Goal: Feedback & Contribution: Contribute content

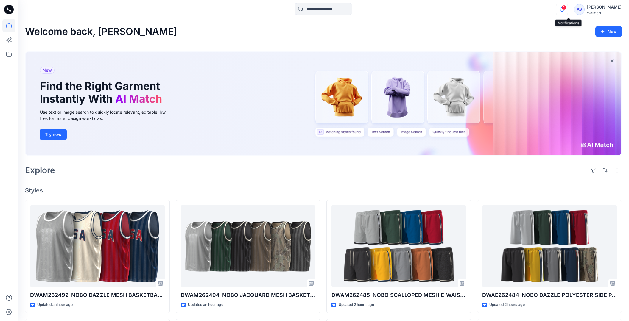
click at [567, 13] on icon "button" at bounding box center [561, 10] width 11 height 12
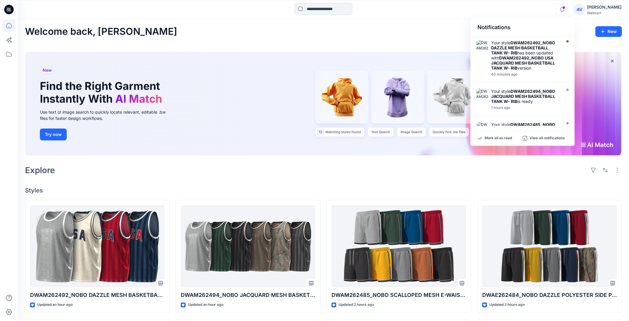
click at [543, 11] on div "Notifications Your style DWAM262492_NOBO DAZZLE MESH BASKETBALL TANK W- RIB has…" at bounding box center [323, 9] width 611 height 13
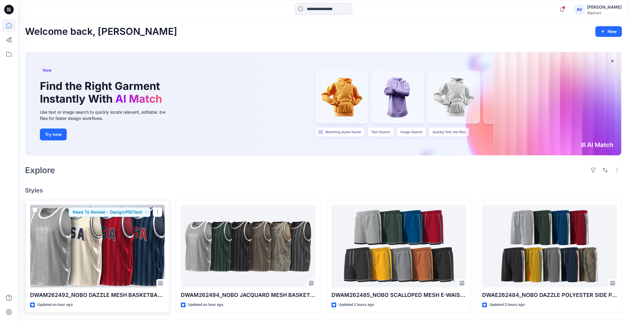
click at [113, 279] on div at bounding box center [97, 246] width 135 height 83
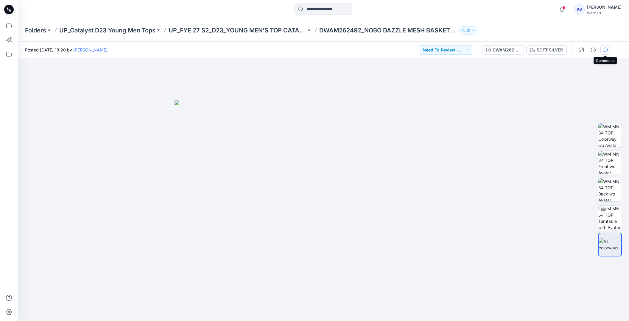
click at [604, 50] on icon "button" at bounding box center [605, 50] width 5 height 5
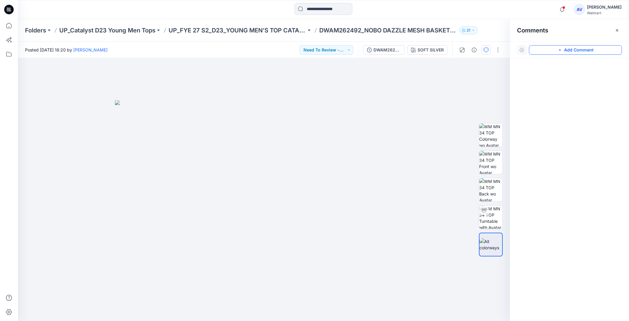
click at [571, 48] on button "Add Comment" at bounding box center [575, 50] width 93 height 10
click at [241, 188] on div "1" at bounding box center [264, 189] width 492 height 263
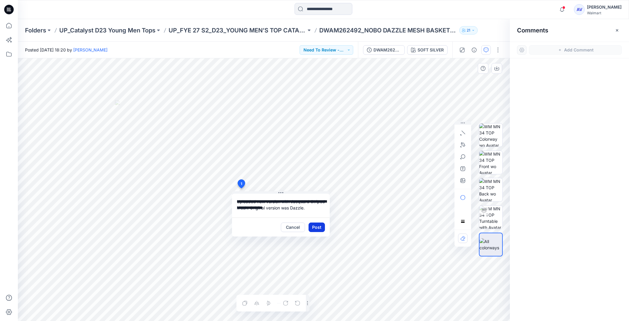
type textarea "**********"
click at [321, 227] on button "Post" at bounding box center [316, 228] width 16 height 10
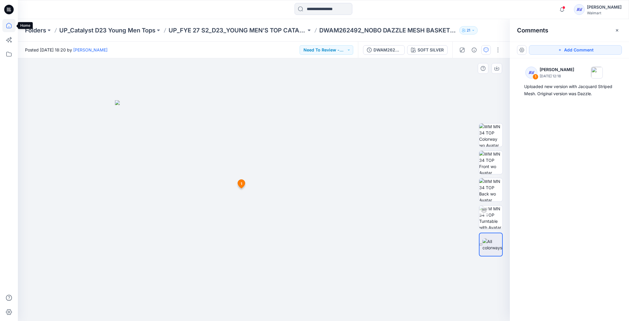
click at [13, 27] on icon at bounding box center [8, 25] width 13 height 13
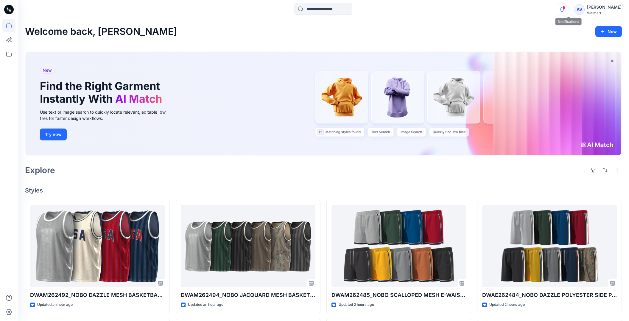
click at [567, 9] on icon "button" at bounding box center [561, 10] width 11 height 12
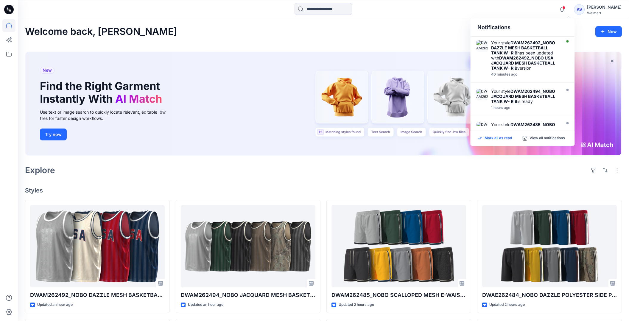
click at [495, 140] on p "Mark all as read" at bounding box center [497, 138] width 27 height 5
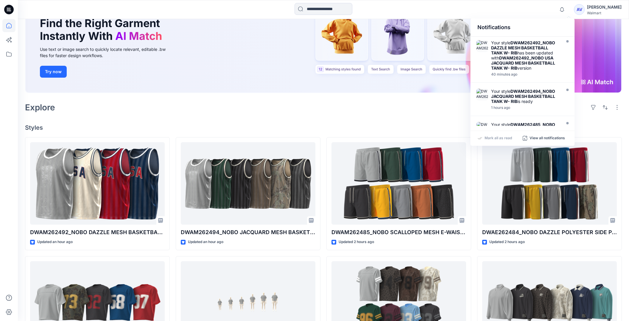
click at [356, 107] on div "Explore" at bounding box center [323, 107] width 597 height 14
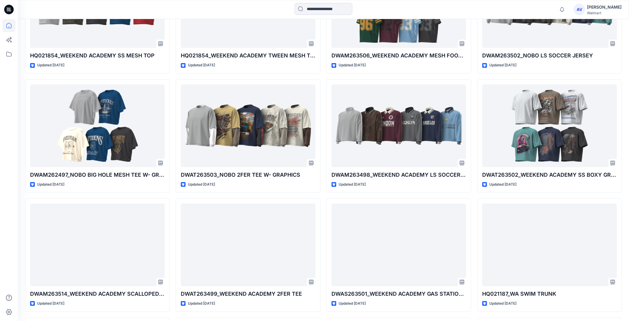
scroll to position [360, 0]
